Goal: Contribute content: Contribute content

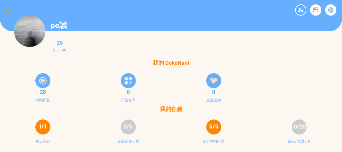
click at [6, 11] on div at bounding box center [7, 10] width 15 height 15
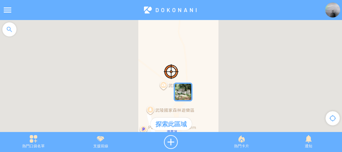
click at [9, 30] on div at bounding box center [9, 29] width 19 height 19
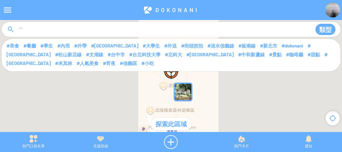
click at [51, 32] on input at bounding box center [162, 30] width 289 height 12
type input "****"
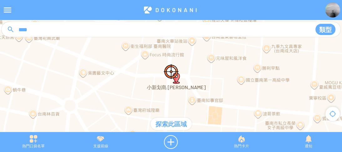
drag, startPoint x: 220, startPoint y: 97, endPoint x: 219, endPoint y: 90, distance: 7.0
click at [219, 90] on div at bounding box center [171, 79] width 342 height 118
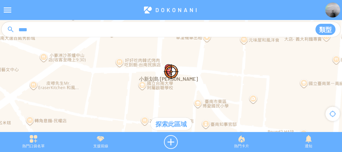
drag, startPoint x: 165, startPoint y: 80, endPoint x: 188, endPoint y: 90, distance: 25.2
click at [188, 90] on div at bounding box center [171, 79] width 342 height 118
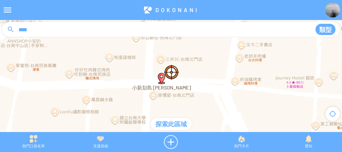
drag, startPoint x: 183, startPoint y: 63, endPoint x: 200, endPoint y: 89, distance: 31.5
click at [200, 89] on div at bounding box center [171, 79] width 342 height 118
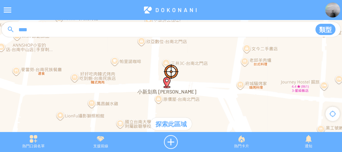
drag, startPoint x: 200, startPoint y: 90, endPoint x: 207, endPoint y: 93, distance: 8.0
click at [207, 93] on div at bounding box center [171, 79] width 342 height 118
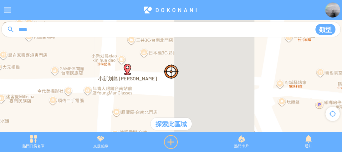
click at [172, 142] on div at bounding box center [171, 142] width 74 height 14
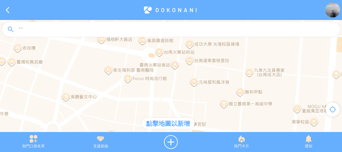
drag, startPoint x: 181, startPoint y: 60, endPoint x: 183, endPoint y: 75, distance: 15.4
click at [183, 75] on div at bounding box center [171, 79] width 342 height 118
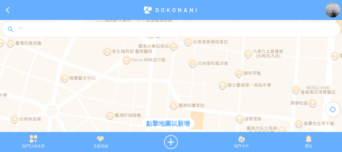
drag, startPoint x: 184, startPoint y: 78, endPoint x: 182, endPoint y: 50, distance: 28.2
click at [182, 50] on div at bounding box center [171, 79] width 342 height 118
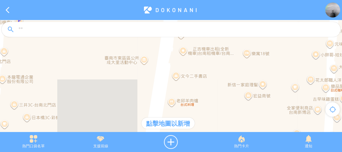
drag, startPoint x: 171, startPoint y: 66, endPoint x: 178, endPoint y: 131, distance: 65.4
click at [178, 131] on div "點擊地圖以新增 鍵盤快速鍵 地圖資料 地圖資料 ©2025 Google 地圖資料 ©2025 Google 20 公尺 按一下即可切換公制和英制單位 條款 …" at bounding box center [171, 79] width 342 height 118
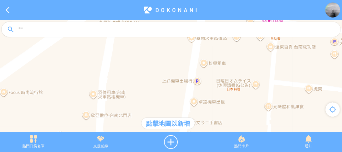
drag, startPoint x: 192, startPoint y: 65, endPoint x: 202, endPoint y: 113, distance: 48.9
click at [202, 113] on div at bounding box center [171, 79] width 342 height 118
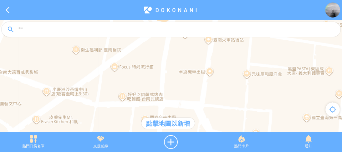
drag, startPoint x: 169, startPoint y: 82, endPoint x: 189, endPoint y: 60, distance: 29.9
click at [189, 60] on div at bounding box center [171, 79] width 342 height 118
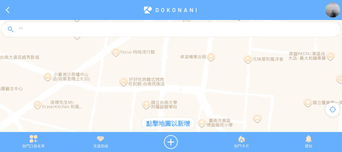
drag, startPoint x: 188, startPoint y: 88, endPoint x: 188, endPoint y: 73, distance: 15.0
click at [188, 73] on div at bounding box center [171, 79] width 342 height 118
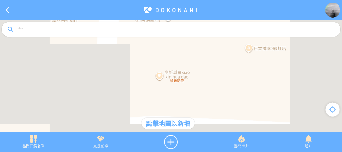
click at [145, 90] on div at bounding box center [171, 79] width 342 height 118
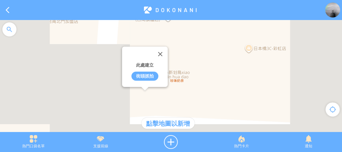
click at [145, 77] on div "街頭抓拍" at bounding box center [144, 76] width 27 height 9
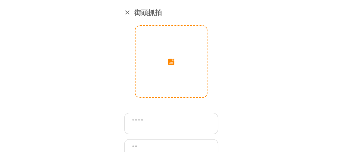
click at [151, 68] on input "image" at bounding box center [170, 61] width 71 height 71
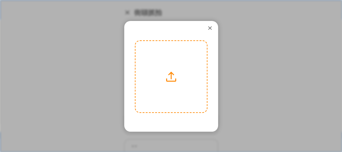
click at [170, 75] on label at bounding box center [170, 76] width 71 height 71
click at [0, 0] on input "file" at bounding box center [0, 0] width 0 height 0
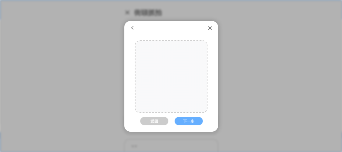
drag, startPoint x: 175, startPoint y: 88, endPoint x: 176, endPoint y: 93, distance: 5.0
click at [176, 93] on div at bounding box center [170, 82] width 71 height 95
click at [185, 118] on button "下一步" at bounding box center [188, 121] width 28 height 8
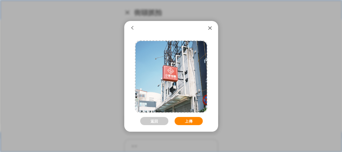
click at [185, 118] on button "上傳" at bounding box center [188, 121] width 28 height 8
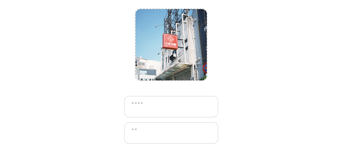
scroll to position [25, 0]
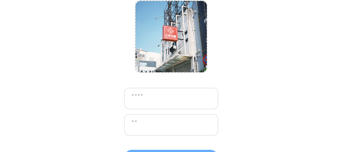
click at [169, 101] on textarea at bounding box center [171, 98] width 94 height 21
type textarea "****"
click at [169, 126] on textarea at bounding box center [171, 124] width 94 height 21
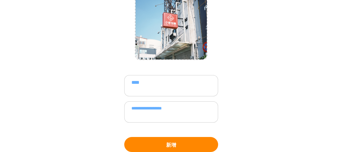
type textarea "**********"
click at [178, 145] on button "新增" at bounding box center [171, 144] width 94 height 15
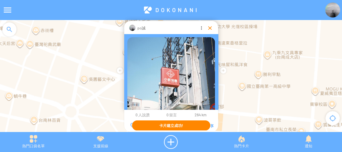
click at [209, 29] on div at bounding box center [210, 28] width 6 height 6
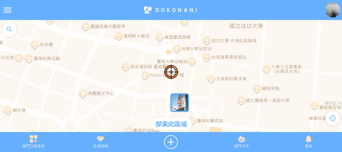
drag, startPoint x: 206, startPoint y: 73, endPoint x: 205, endPoint y: 88, distance: 15.4
click at [205, 88] on div at bounding box center [171, 79] width 342 height 118
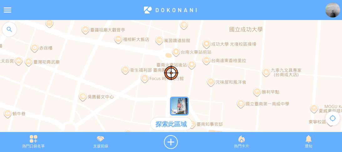
drag, startPoint x: 199, startPoint y: 79, endPoint x: 198, endPoint y: 96, distance: 16.9
click at [198, 96] on div at bounding box center [171, 79] width 342 height 118
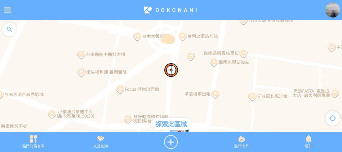
drag, startPoint x: 205, startPoint y: 47, endPoint x: 235, endPoint y: -3, distance: 58.2
click at [235, 0] on html "**********" at bounding box center [171, 76] width 342 height 152
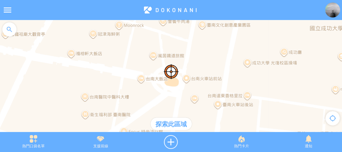
drag, startPoint x: 204, startPoint y: 83, endPoint x: 203, endPoint y: 125, distance: 42.8
click at [203, 125] on div at bounding box center [171, 79] width 342 height 118
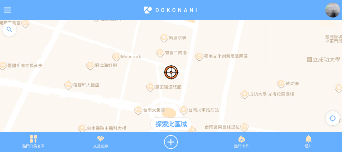
drag, startPoint x: 204, startPoint y: 78, endPoint x: 201, endPoint y: 98, distance: 19.3
click at [201, 102] on div at bounding box center [171, 79] width 342 height 118
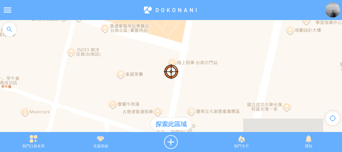
drag, startPoint x: 199, startPoint y: 43, endPoint x: 195, endPoint y: 98, distance: 55.2
click at [195, 98] on div at bounding box center [171, 79] width 342 height 118
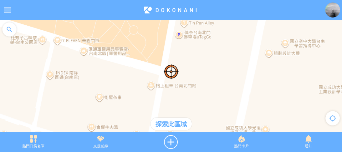
drag, startPoint x: 193, startPoint y: 82, endPoint x: 172, endPoint y: 106, distance: 32.5
click at [172, 106] on div at bounding box center [171, 79] width 342 height 118
click at [170, 142] on div at bounding box center [171, 142] width 74 height 14
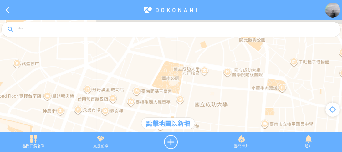
drag, startPoint x: 196, startPoint y: 69, endPoint x: 205, endPoint y: 87, distance: 20.1
click at [205, 87] on div at bounding box center [171, 79] width 342 height 118
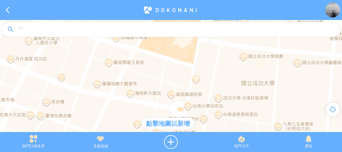
drag, startPoint x: 189, startPoint y: 108, endPoint x: 223, endPoint y: 41, distance: 74.8
click at [223, 0] on article "**********" at bounding box center [171, 0] width 342 height 0
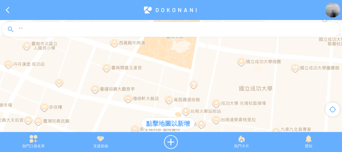
click at [228, 113] on div at bounding box center [171, 79] width 342 height 118
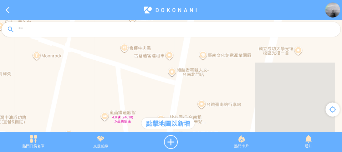
drag, startPoint x: 191, startPoint y: 95, endPoint x: 195, endPoint y: 90, distance: 6.5
click at [195, 90] on div at bounding box center [171, 79] width 342 height 118
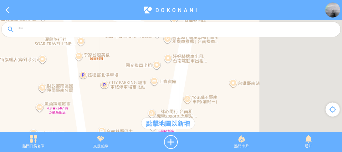
drag, startPoint x: 189, startPoint y: 91, endPoint x: 205, endPoint y: 44, distance: 49.1
click at [205, 0] on article "**********" at bounding box center [171, 0] width 342 height 0
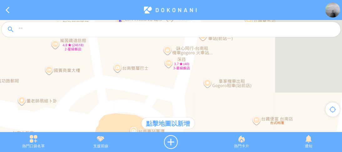
drag, startPoint x: 195, startPoint y: 95, endPoint x: 208, endPoint y: 49, distance: 47.2
click at [208, 49] on div at bounding box center [171, 79] width 342 height 118
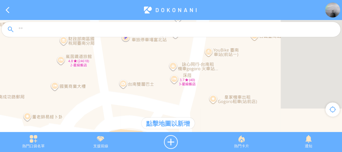
drag, startPoint x: 200, startPoint y: 85, endPoint x: 202, endPoint y: 126, distance: 41.0
click at [202, 126] on div at bounding box center [171, 79] width 342 height 118
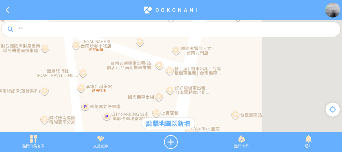
drag, startPoint x: 218, startPoint y: 74, endPoint x: 204, endPoint y: 115, distance: 43.6
click at [204, 115] on div at bounding box center [171, 79] width 342 height 118
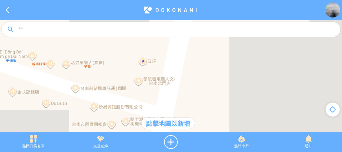
drag, startPoint x: 200, startPoint y: 64, endPoint x: 187, endPoint y: 120, distance: 57.8
click at [187, 120] on div "點擊地圖以新增 鍵盤快速鍵 地圖資料 地圖資料 ©2025 Google 地圖資料 ©2025 Google 10 公尺 按一下即可切換公制和英制單位 條款 …" at bounding box center [171, 79] width 342 height 118
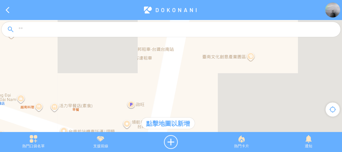
drag, startPoint x: 203, startPoint y: 73, endPoint x: 192, endPoint y: 117, distance: 45.3
click at [192, 117] on div at bounding box center [171, 79] width 342 height 118
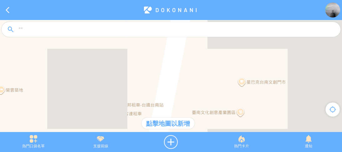
drag, startPoint x: 192, startPoint y: 81, endPoint x: 185, endPoint y: 124, distance: 43.1
click at [185, 124] on div "點擊地圖以新增 鍵盤快速鍵 地圖資料 地圖資料 ©2025 Google 地圖資料 ©2025 Google 10 公尺 按一下即可切換公制和英制單位 條款 …" at bounding box center [171, 79] width 342 height 118
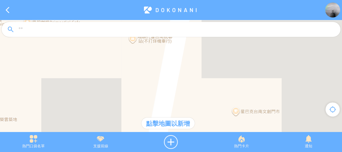
drag, startPoint x: 191, startPoint y: 86, endPoint x: 185, endPoint y: 114, distance: 29.2
click at [185, 118] on div "點擊地圖以新增 鍵盤快速鍵 地圖資料 地圖資料 ©2025 Google 地圖資料 ©2025 Google 10 公尺 按一下即可切換公制和英制單位 條款 …" at bounding box center [171, 79] width 342 height 118
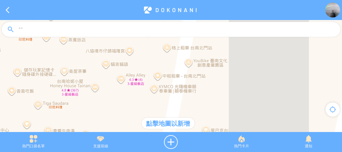
drag, startPoint x: 194, startPoint y: 81, endPoint x: 191, endPoint y: 98, distance: 17.4
click at [191, 98] on div at bounding box center [171, 79] width 342 height 118
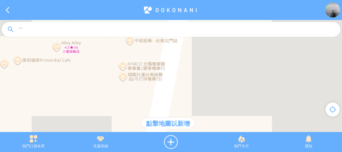
drag, startPoint x: 191, startPoint y: 81, endPoint x: 200, endPoint y: 56, distance: 26.3
click at [200, 56] on div at bounding box center [171, 79] width 342 height 118
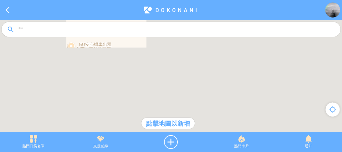
drag, startPoint x: 193, startPoint y: 93, endPoint x: 202, endPoint y: 61, distance: 32.9
click at [202, 61] on div at bounding box center [171, 79] width 342 height 118
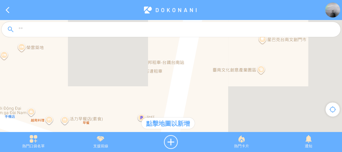
drag, startPoint x: 190, startPoint y: 89, endPoint x: 201, endPoint y: 52, distance: 38.8
click at [201, 52] on div at bounding box center [171, 79] width 342 height 118
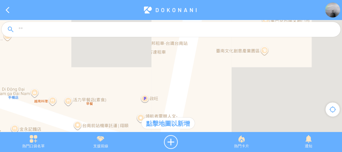
drag, startPoint x: 196, startPoint y: 88, endPoint x: 202, endPoint y: 52, distance: 36.4
click at [203, 49] on div at bounding box center [171, 79] width 342 height 118
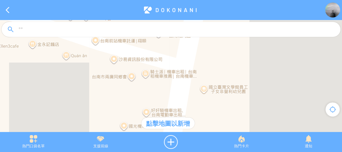
drag, startPoint x: 205, startPoint y: 73, endPoint x: 208, endPoint y: 61, distance: 12.3
click at [208, 61] on div at bounding box center [171, 79] width 342 height 118
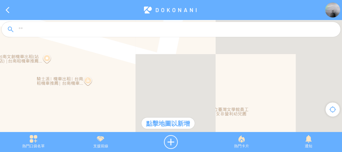
drag, startPoint x: 195, startPoint y: 72, endPoint x: 197, endPoint y: 96, distance: 23.8
click at [197, 96] on div at bounding box center [171, 79] width 342 height 118
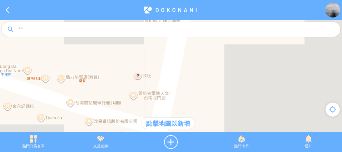
drag, startPoint x: 197, startPoint y: 60, endPoint x: 178, endPoint y: 109, distance: 52.2
click at [178, 109] on div at bounding box center [171, 79] width 342 height 118
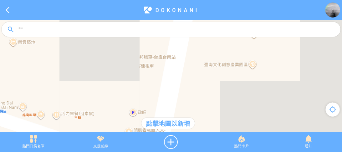
drag, startPoint x: 188, startPoint y: 65, endPoint x: 184, endPoint y: 115, distance: 50.5
click at [184, 115] on div at bounding box center [171, 79] width 342 height 118
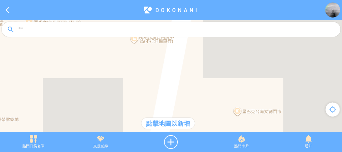
drag, startPoint x: 189, startPoint y: 70, endPoint x: 180, endPoint y: 118, distance: 48.3
click at [180, 118] on div "點擊地圖以新增 鍵盤快速鍵 地圖資料 地圖資料 ©2025 Google 地圖資料 ©2025 Google 10 公尺 按一下即可切換公制和英制單位 條款 …" at bounding box center [171, 79] width 342 height 118
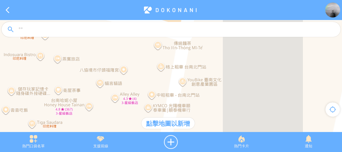
drag, startPoint x: 187, startPoint y: 100, endPoint x: 183, endPoint y: 114, distance: 14.3
click at [183, 114] on div at bounding box center [171, 79] width 342 height 118
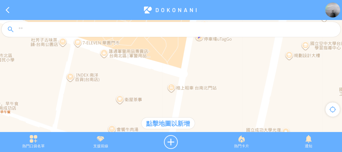
drag, startPoint x: 194, startPoint y: 67, endPoint x: 190, endPoint y: 86, distance: 19.4
click at [190, 86] on div at bounding box center [171, 79] width 342 height 118
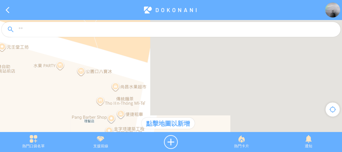
drag, startPoint x: 190, startPoint y: 104, endPoint x: 181, endPoint y: 99, distance: 10.8
click at [181, 99] on div at bounding box center [171, 79] width 342 height 118
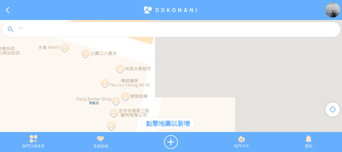
drag, startPoint x: 170, startPoint y: 91, endPoint x: 176, endPoint y: 79, distance: 13.6
click at [176, 79] on div at bounding box center [171, 79] width 342 height 118
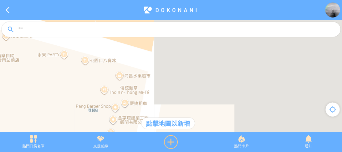
click at [171, 135] on div at bounding box center [171, 142] width 74 height 14
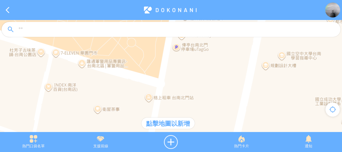
drag, startPoint x: 166, startPoint y: 110, endPoint x: 170, endPoint y: 94, distance: 16.1
click at [169, 99] on div at bounding box center [171, 79] width 342 height 118
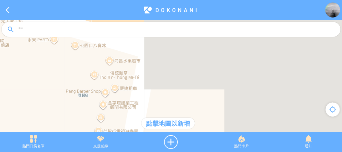
drag, startPoint x: 154, startPoint y: 78, endPoint x: 167, endPoint y: 89, distance: 16.6
click at [167, 89] on div at bounding box center [171, 79] width 342 height 118
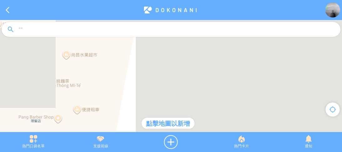
drag, startPoint x: 161, startPoint y: 95, endPoint x: 162, endPoint y: 113, distance: 17.5
click at [162, 113] on div at bounding box center [171, 79] width 342 height 118
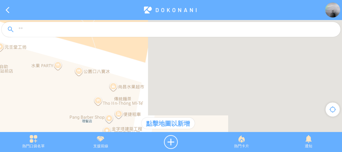
click at [166, 97] on div at bounding box center [171, 79] width 342 height 118
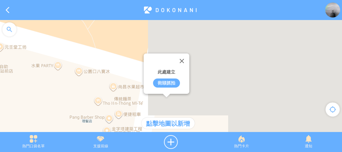
click at [164, 83] on div "街頭抓拍" at bounding box center [166, 82] width 27 height 9
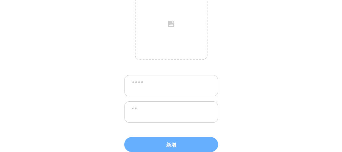
click at [165, 80] on textarea at bounding box center [171, 85] width 94 height 21
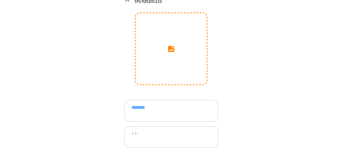
type textarea "*******"
click at [187, 51] on input "image" at bounding box center [170, 48] width 71 height 71
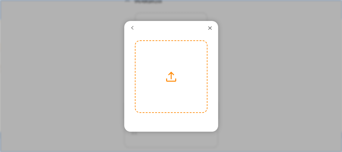
click at [150, 67] on label at bounding box center [170, 76] width 71 height 71
click at [0, 0] on input "file" at bounding box center [0, 0] width 0 height 0
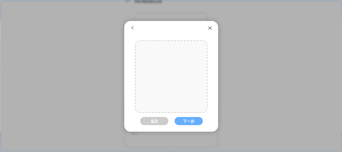
click at [171, 91] on div at bounding box center [170, 76] width 71 height 95
click at [181, 95] on div at bounding box center [170, 78] width 71 height 95
click at [186, 123] on button "下一步" at bounding box center [188, 121] width 28 height 8
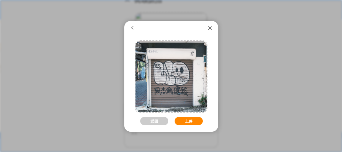
click at [190, 120] on button "上傳" at bounding box center [188, 121] width 28 height 8
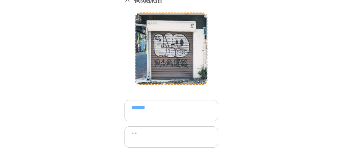
drag, startPoint x: 200, startPoint y: 105, endPoint x: 200, endPoint y: 71, distance: 33.8
click at [200, 70] on div "**********" at bounding box center [171, 76] width 342 height 152
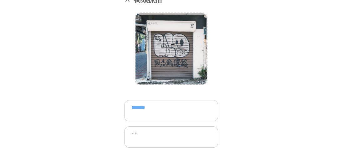
click at [165, 140] on textarea at bounding box center [171, 136] width 94 height 21
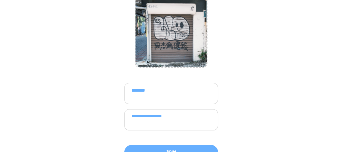
scroll to position [38, 0]
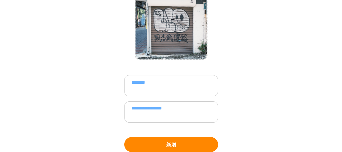
type textarea "**********"
click at [181, 139] on button "新增" at bounding box center [171, 144] width 94 height 15
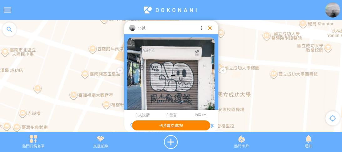
click at [208, 28] on div at bounding box center [210, 28] width 6 height 6
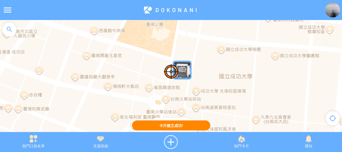
drag, startPoint x: 199, startPoint y: 82, endPoint x: 200, endPoint y: 63, distance: 19.4
click at [200, 63] on div at bounding box center [171, 79] width 342 height 118
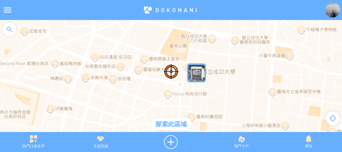
drag, startPoint x: 212, startPoint y: 98, endPoint x: 207, endPoint y: 50, distance: 47.5
click at [207, 51] on div at bounding box center [171, 79] width 342 height 118
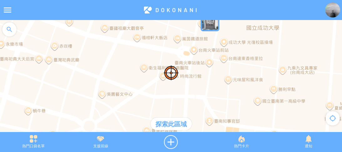
drag, startPoint x: 196, startPoint y: 65, endPoint x: 199, endPoint y: 91, distance: 26.5
click at [199, 91] on div at bounding box center [171, 79] width 342 height 118
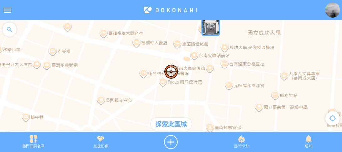
click at [204, 98] on div at bounding box center [171, 79] width 342 height 118
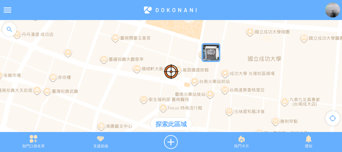
click at [171, 122] on div "探索此區域" at bounding box center [170, 124] width 41 height 13
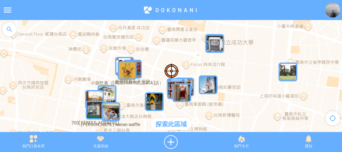
drag, startPoint x: 208, startPoint y: 103, endPoint x: 211, endPoint y: 65, distance: 37.7
click at [211, 65] on div at bounding box center [171, 79] width 342 height 118
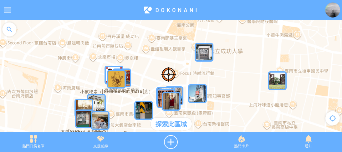
drag, startPoint x: 235, startPoint y: 62, endPoint x: 196, endPoint y: 99, distance: 53.5
click at [196, 99] on div at bounding box center [171, 79] width 342 height 118
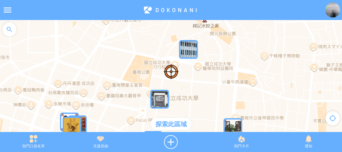
drag, startPoint x: 225, startPoint y: 71, endPoint x: 211, endPoint y: 91, distance: 24.5
click at [211, 91] on div at bounding box center [171, 79] width 342 height 118
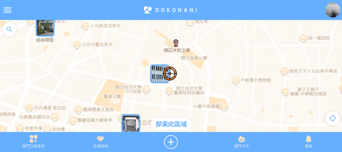
drag, startPoint x: 215, startPoint y: 77, endPoint x: 207, endPoint y: 88, distance: 13.6
click at [192, 101] on div at bounding box center [171, 79] width 342 height 118
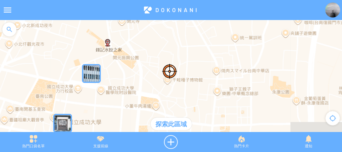
drag, startPoint x: 183, startPoint y: 68, endPoint x: 168, endPoint y: 61, distance: 16.1
click at [168, 61] on div at bounding box center [171, 79] width 342 height 118
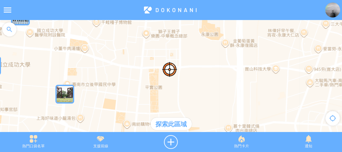
drag, startPoint x: 237, startPoint y: 81, endPoint x: 225, endPoint y: 54, distance: 29.5
click at [220, 48] on div at bounding box center [171, 79] width 342 height 118
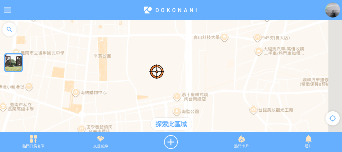
drag, startPoint x: 246, startPoint y: 61, endPoint x: 184, endPoint y: 61, distance: 62.5
click at [184, 61] on div at bounding box center [171, 79] width 342 height 118
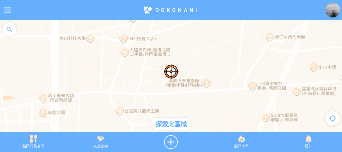
click at [335, 14] on img at bounding box center [332, 10] width 15 height 15
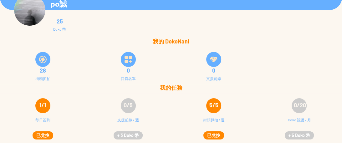
scroll to position [50, 0]
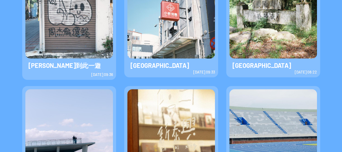
scroll to position [175, 0]
